Goal: Information Seeking & Learning: Learn about a topic

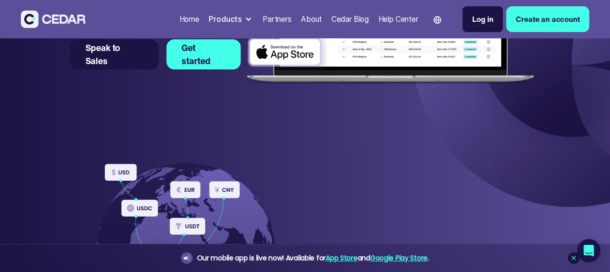
scroll to position [194, 0]
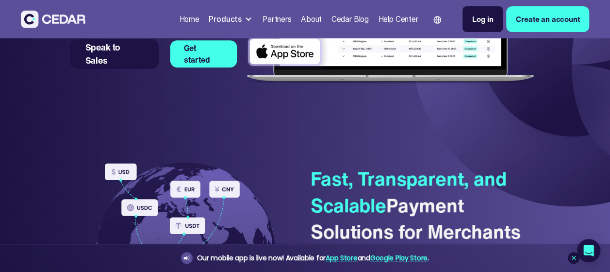
click at [220, 68] on link "Get started" at bounding box center [203, 53] width 67 height 27
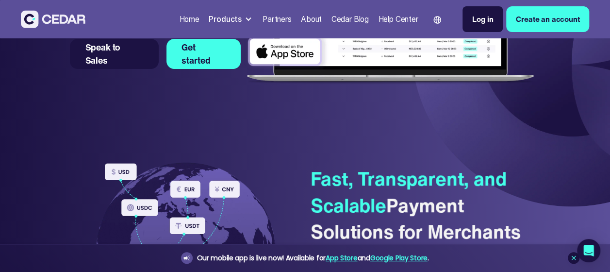
click at [303, 20] on div "About" at bounding box center [311, 19] width 21 height 11
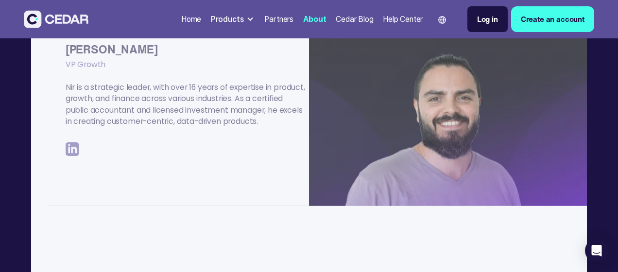
scroll to position [583, 0]
